Goal: Check status: Check status

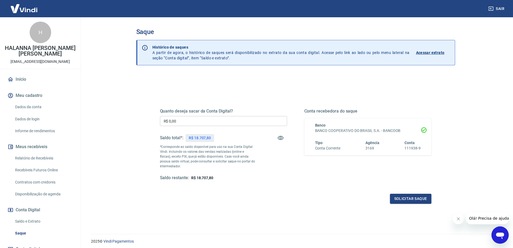
click at [438, 52] on p "Acessar extrato" at bounding box center [430, 52] width 29 height 5
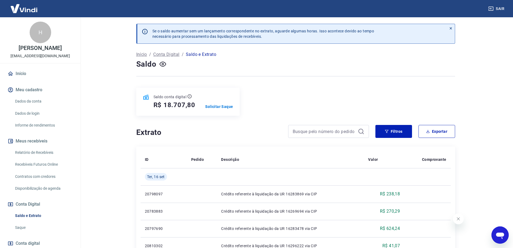
scroll to position [90, 0]
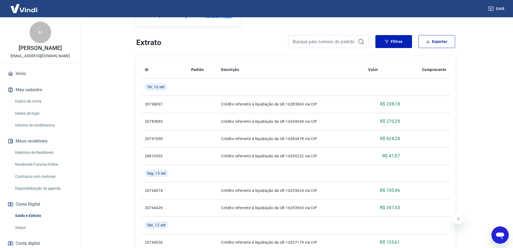
click at [458, 217] on icon "Close message from company" at bounding box center [458, 218] width 4 height 4
